Goal: Contribute content

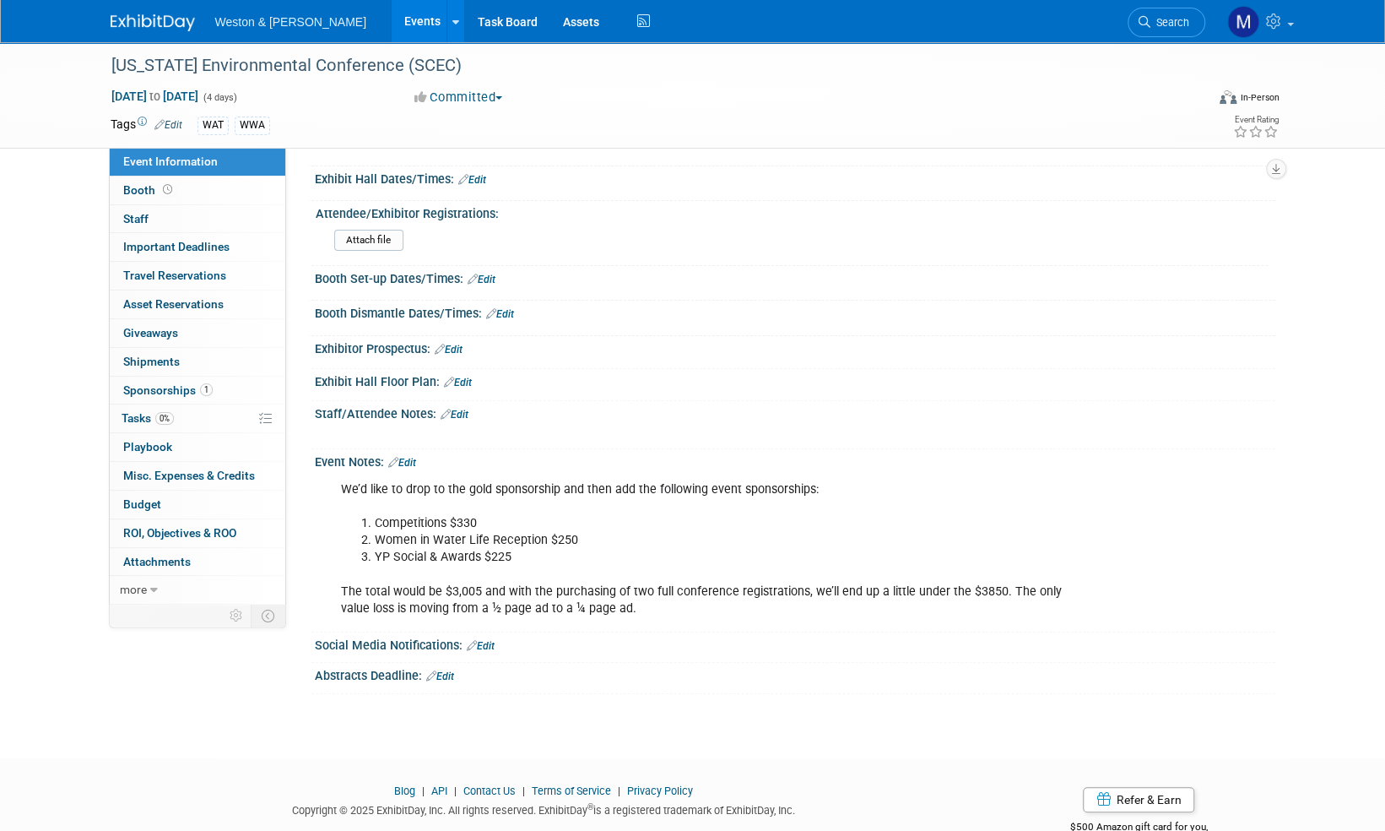
click at [1171, 24] on span "Search" at bounding box center [1169, 22] width 39 height 13
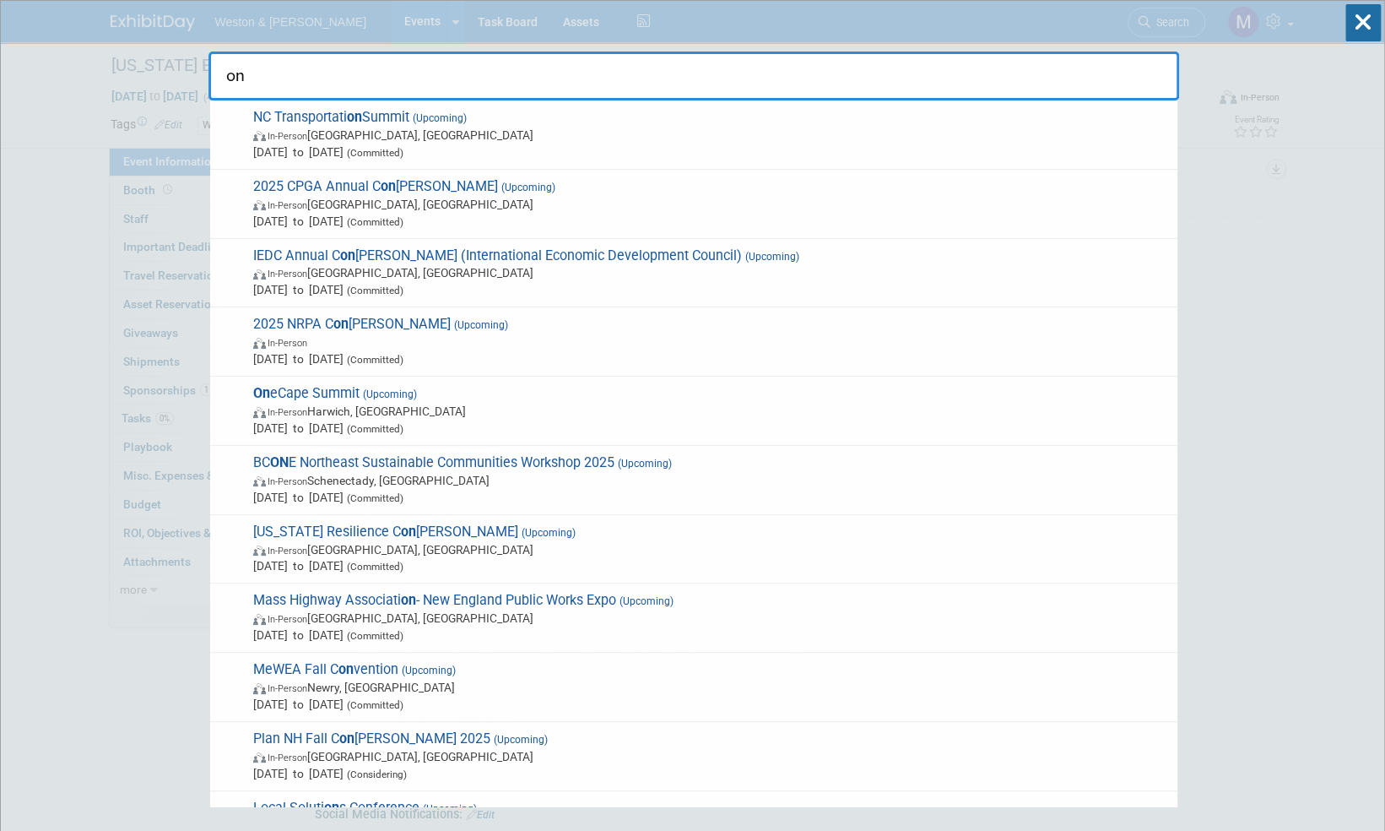
type input "o"
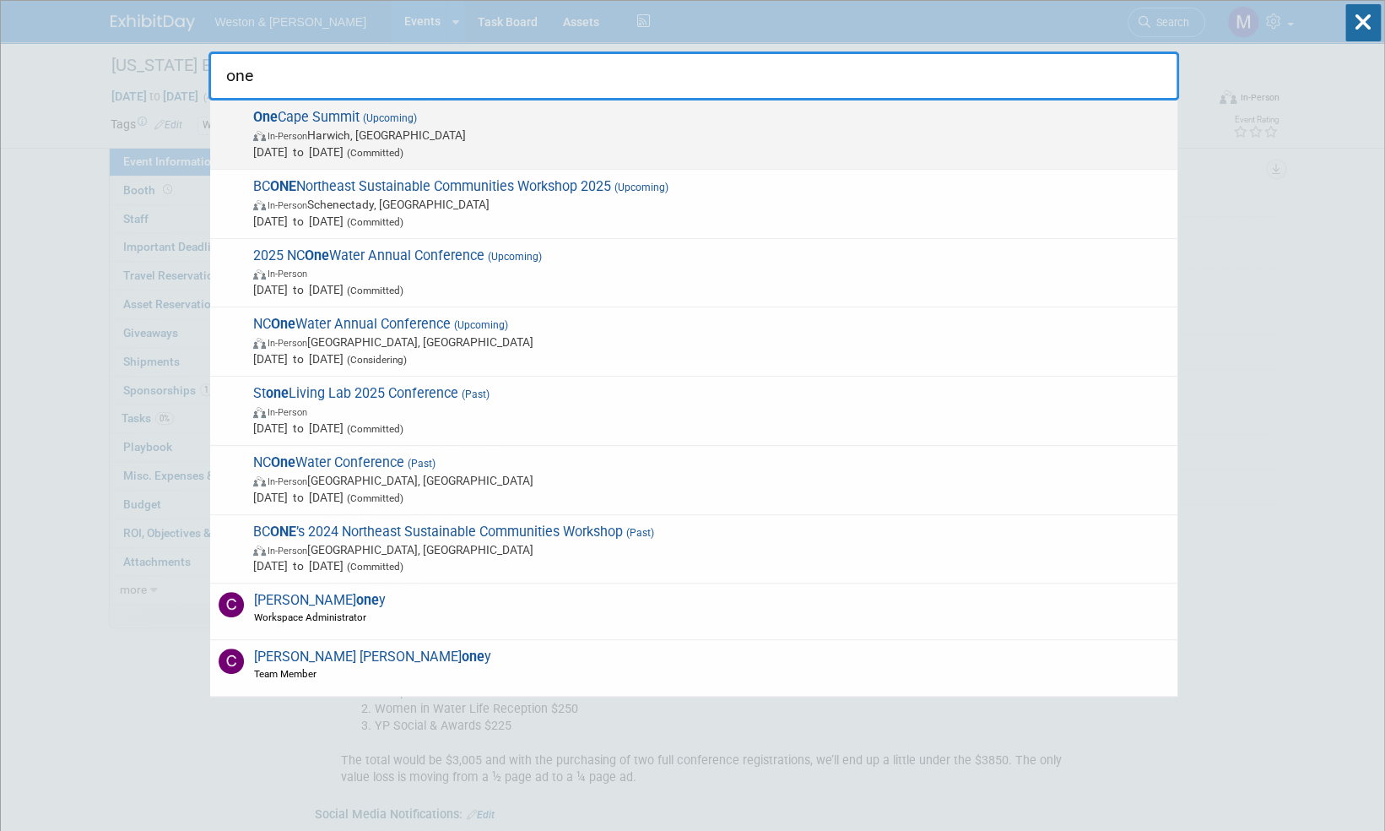
type input "one"
click at [313, 120] on span "One Cape Summit (Upcoming) In-Person [GEOGRAPHIC_DATA], [GEOGRAPHIC_DATA] [DATE…" at bounding box center [708, 134] width 921 height 51
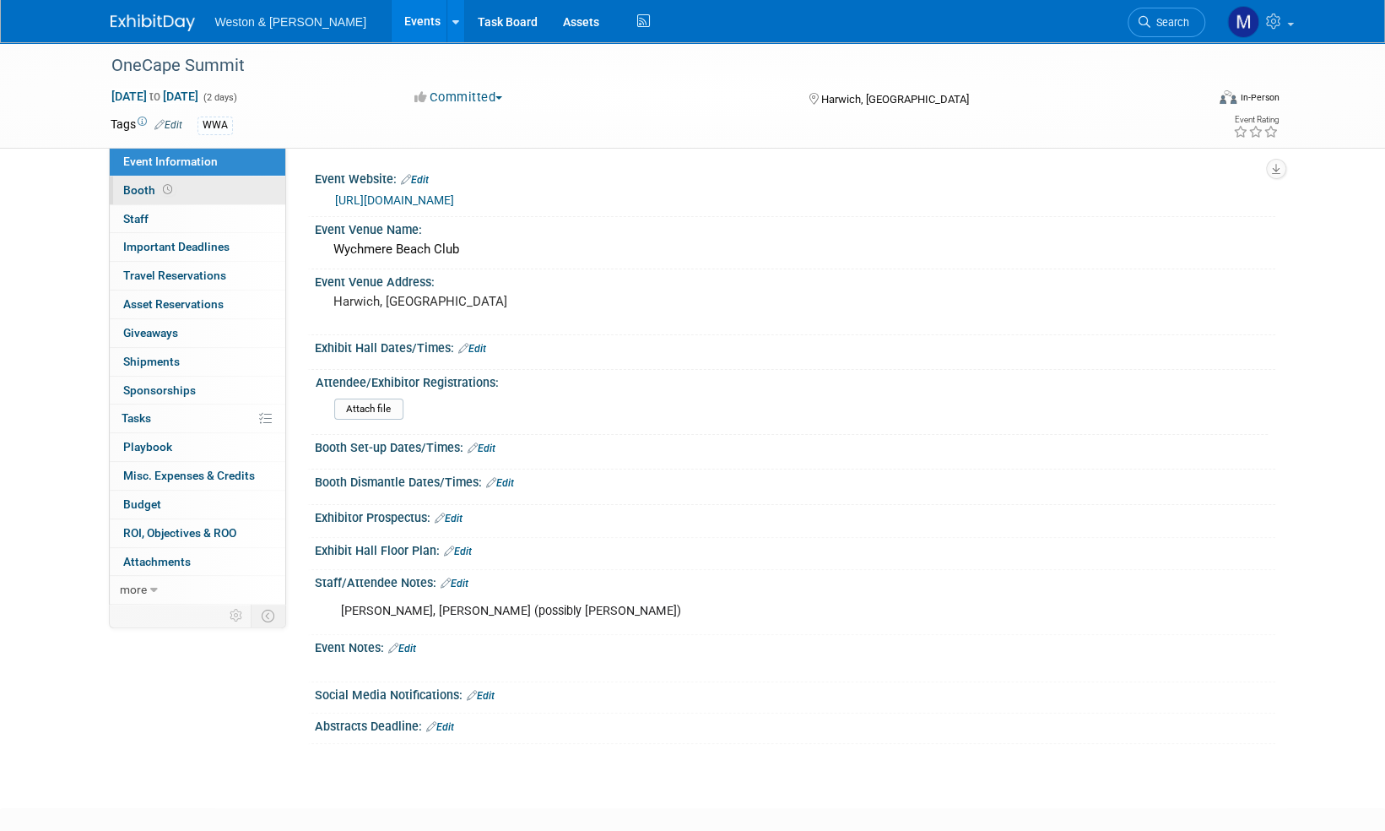
click at [138, 187] on span "Booth" at bounding box center [149, 190] width 52 height 14
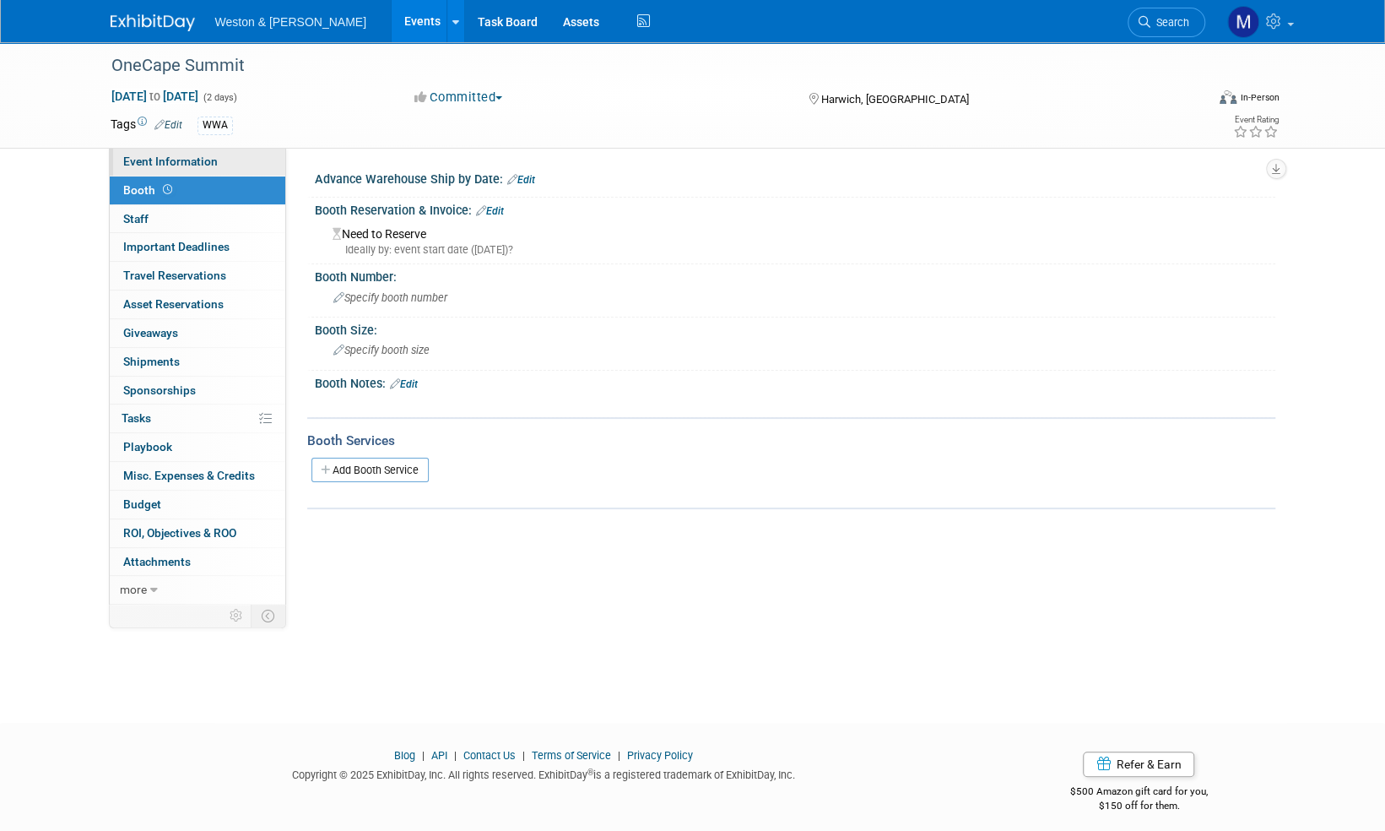
click at [199, 167] on span "Event Information" at bounding box center [170, 161] width 95 height 14
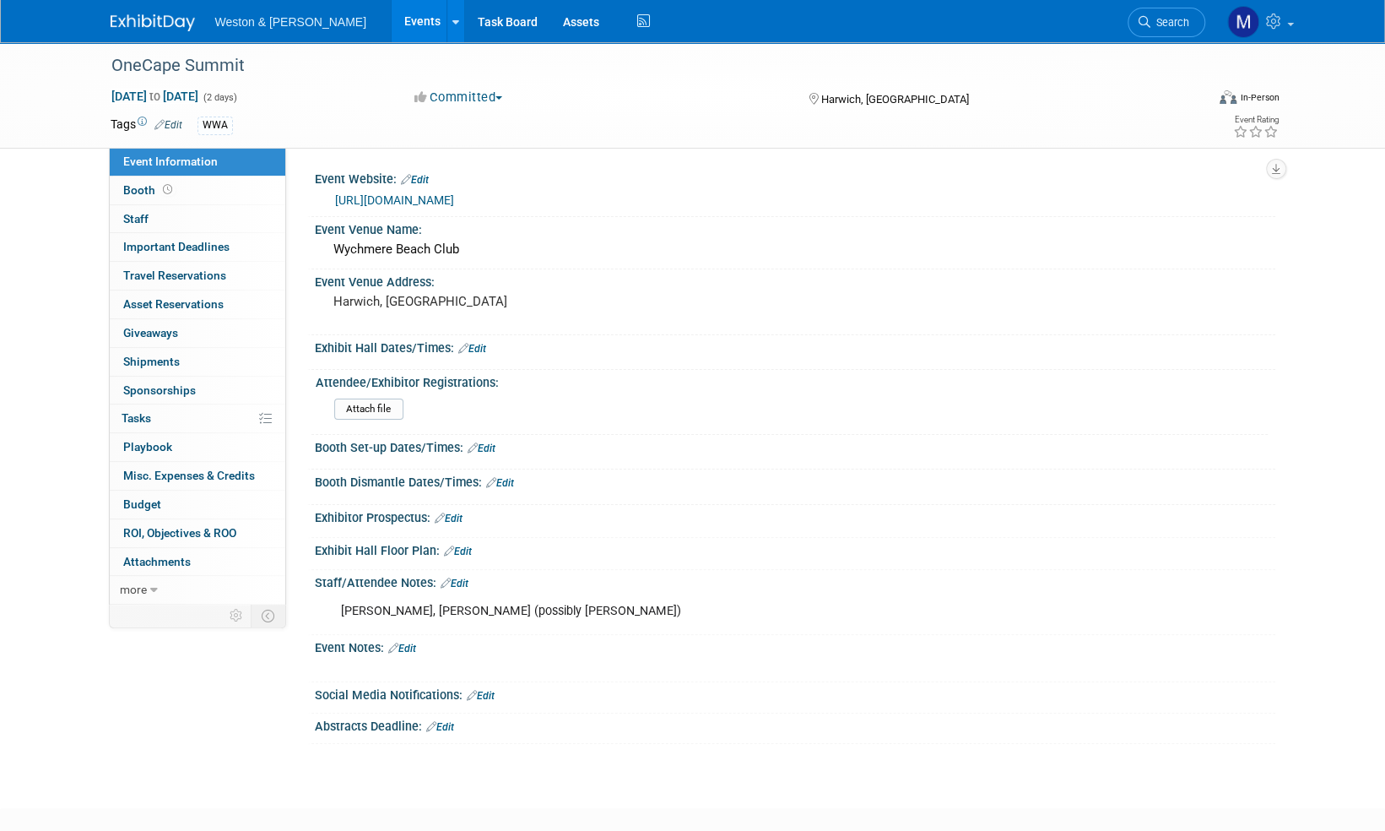
click at [454, 203] on link "https://onecape.capecodcommission.org/" at bounding box center [394, 200] width 119 height 14
click at [454, 199] on link "https://onecape.capecodcommission.org/" at bounding box center [394, 200] width 119 height 14
click at [160, 560] on span "Attachments 0" at bounding box center [157, 562] width 68 height 14
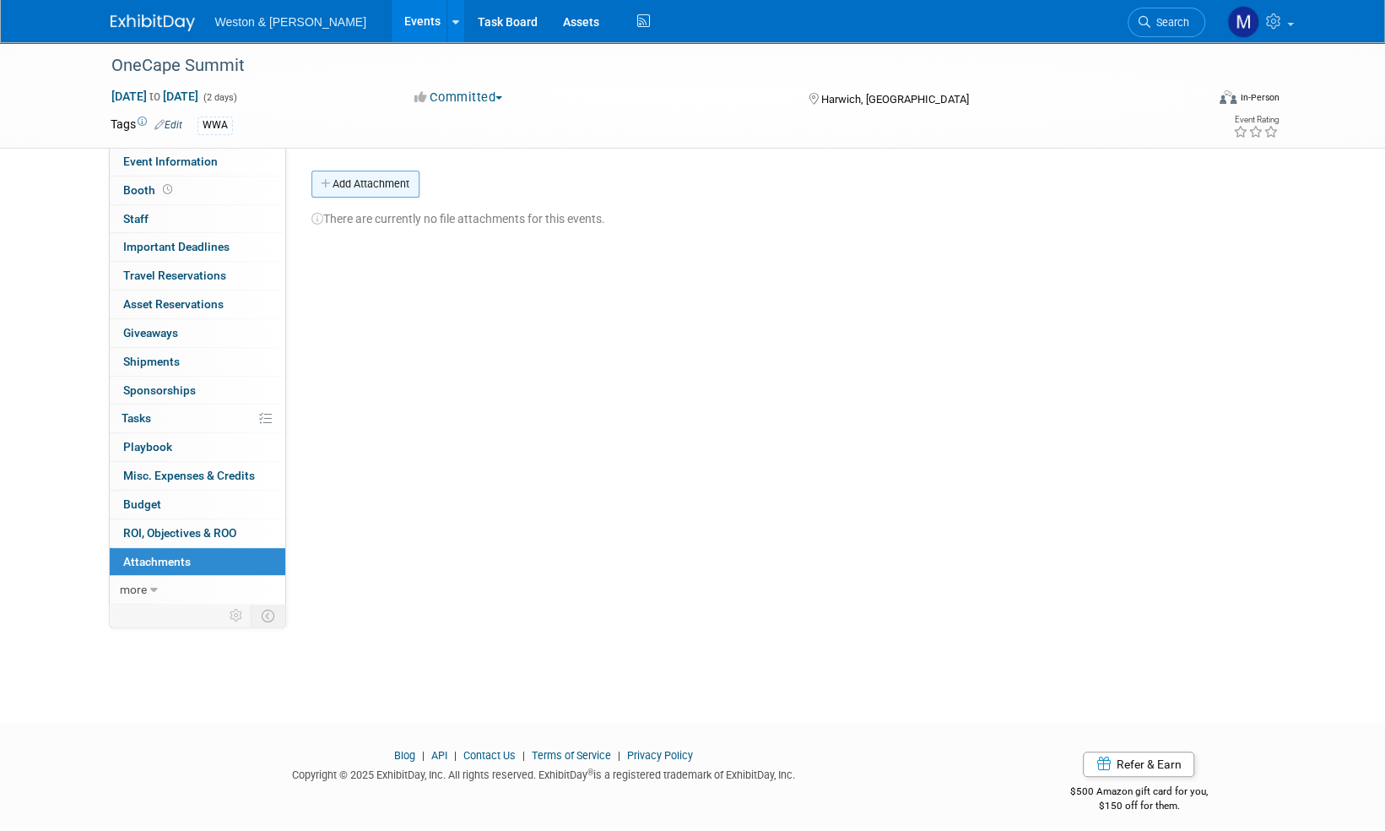
click at [385, 181] on button "Add Attachment" at bounding box center [365, 183] width 108 height 27
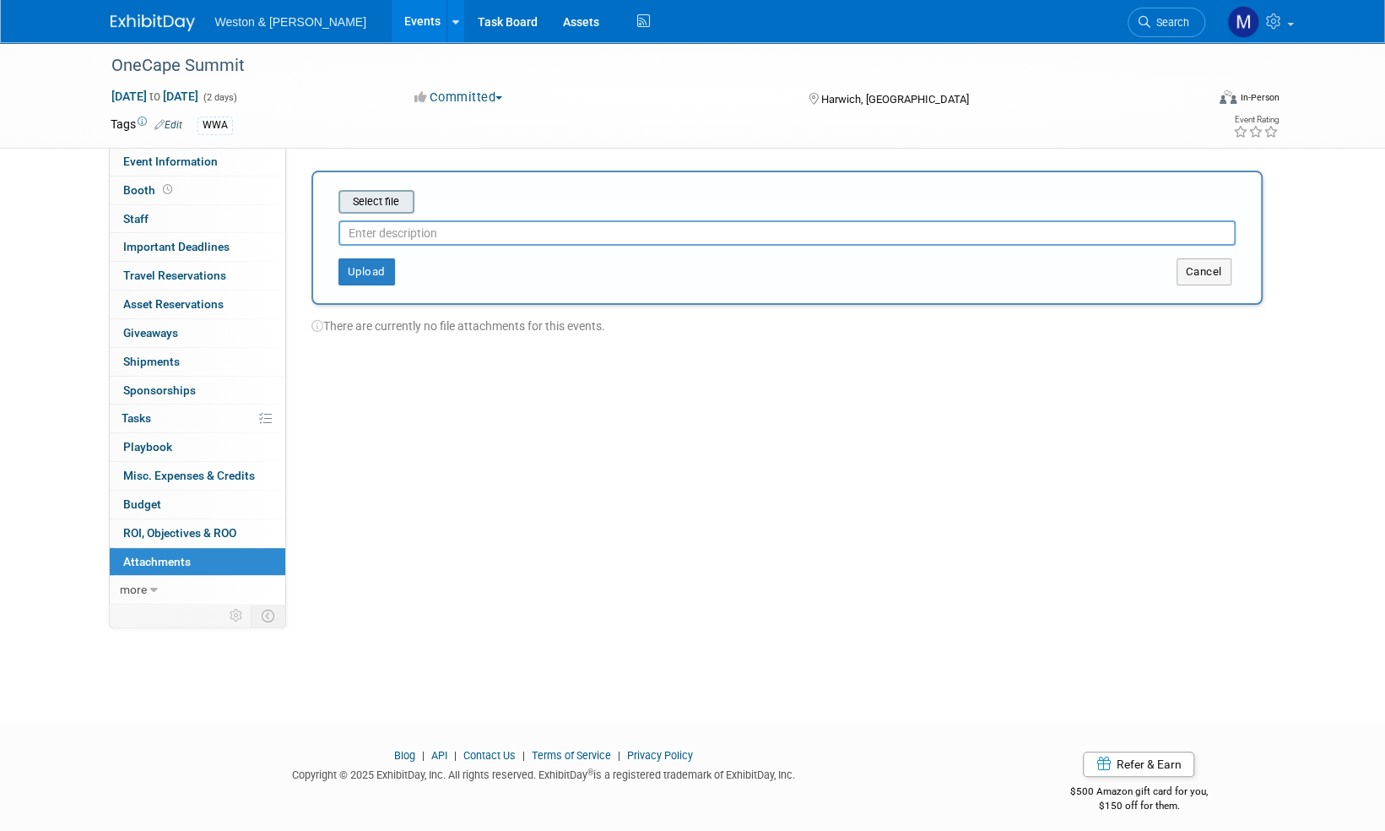
click at [388, 198] on input "file" at bounding box center [312, 202] width 201 height 20
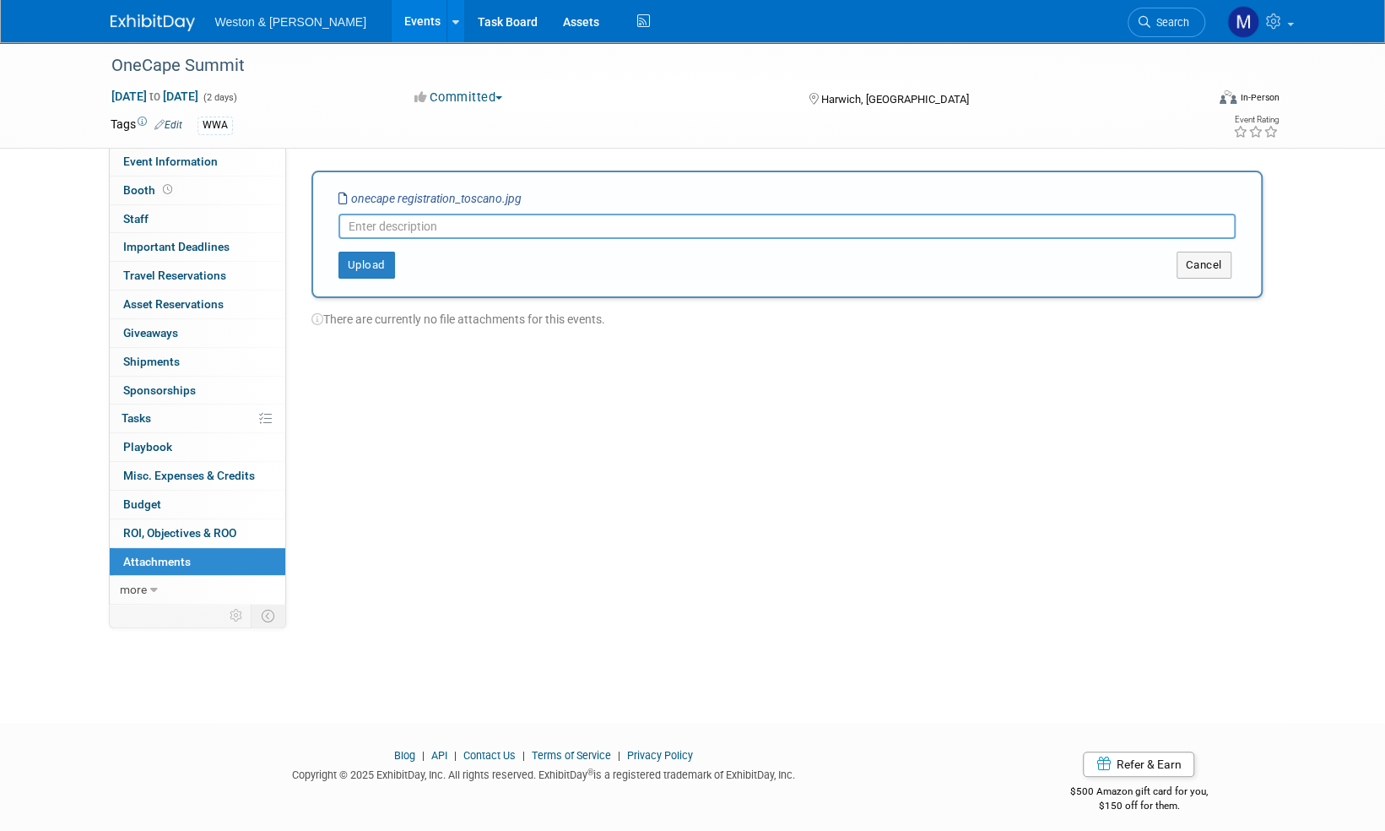
click at [392, 227] on input "text" at bounding box center [786, 226] width 897 height 25
type input "Registration_invoice Toscano"
click at [366, 267] on button "Upload" at bounding box center [366, 265] width 57 height 27
